Goal: Submit feedback/report problem

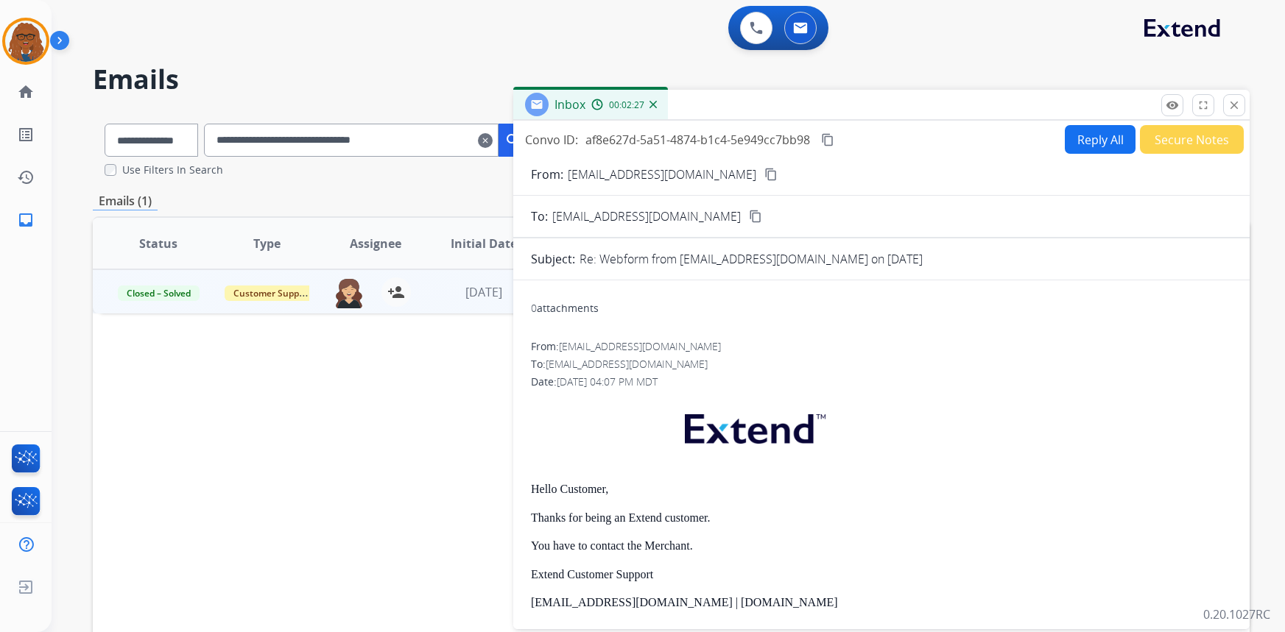
select select "**********"
click at [24, 32] on img at bounding box center [25, 41] width 41 height 41
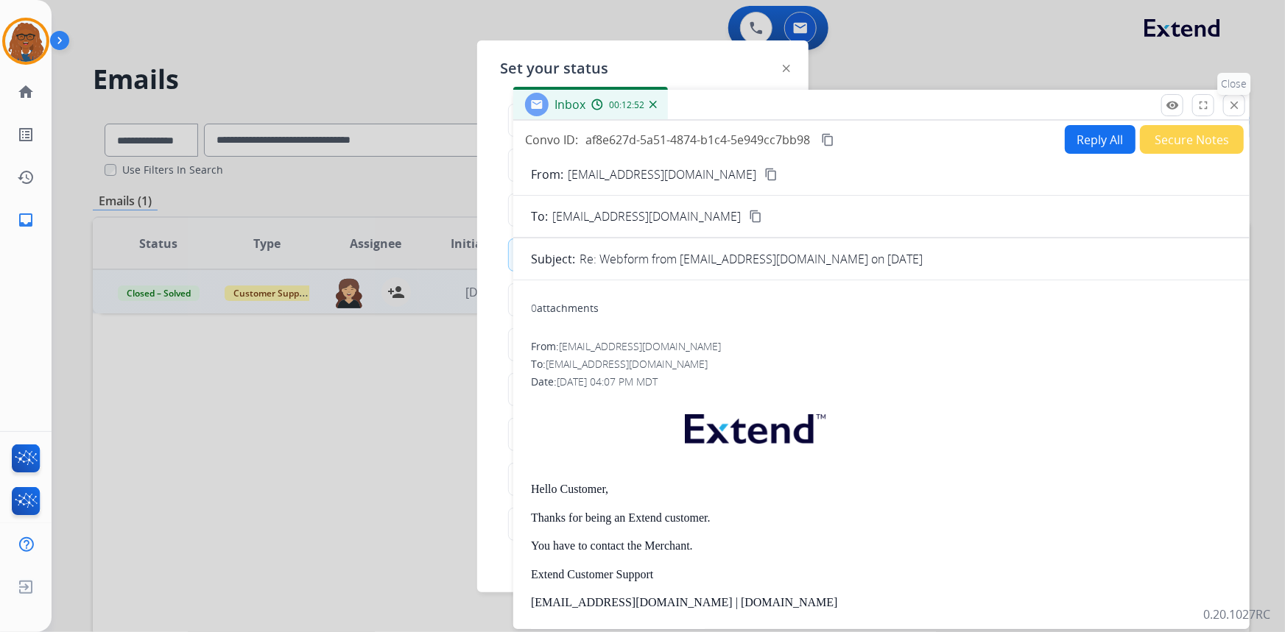
click at [1235, 103] on mat-icon "close" at bounding box center [1233, 105] width 13 height 13
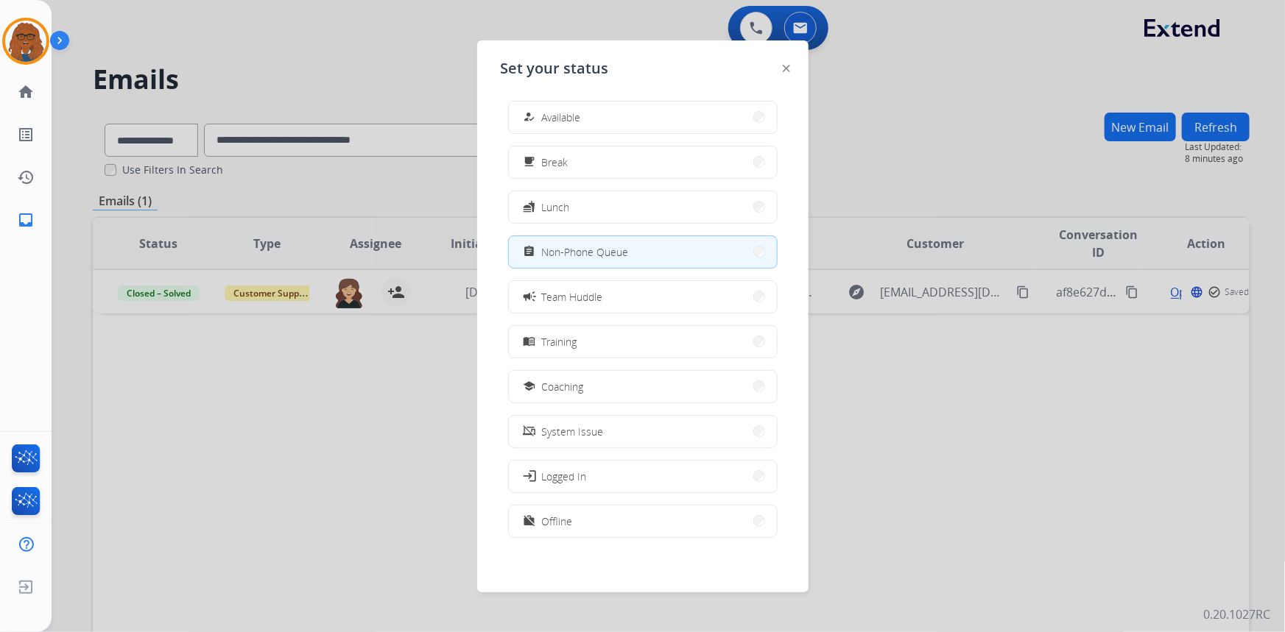
scroll to position [4, 0]
click at [578, 523] on button "work_off Offline" at bounding box center [643, 521] width 268 height 32
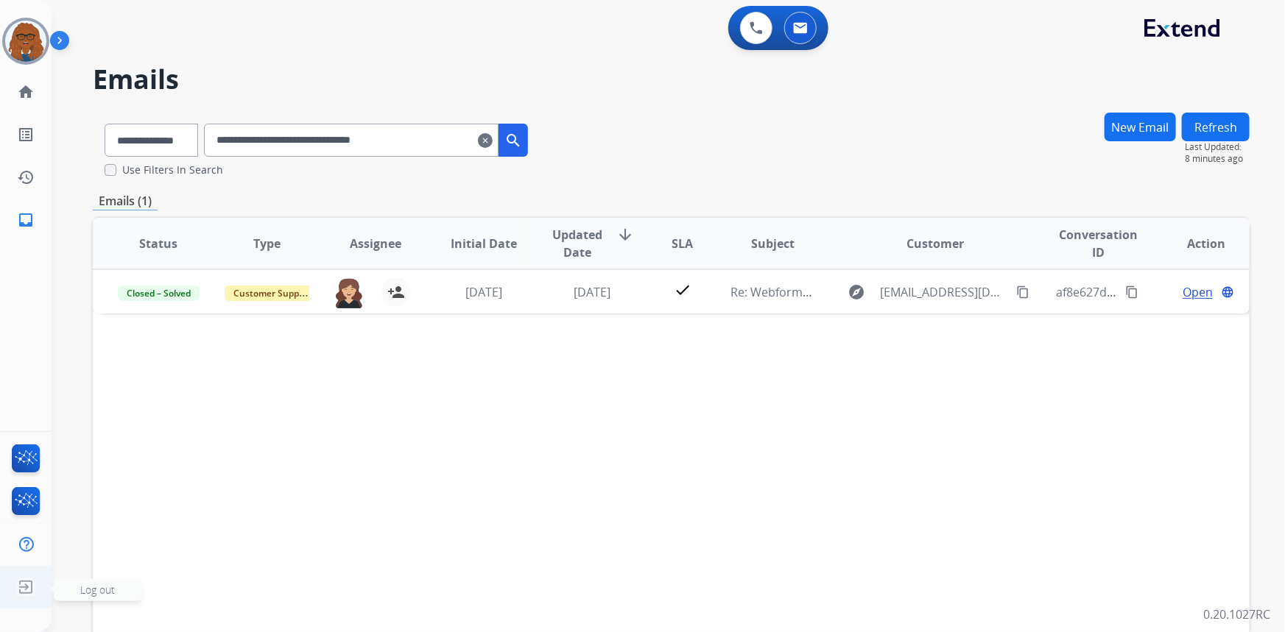
click at [16, 588] on img at bounding box center [26, 588] width 27 height 28
